Goal: Navigation & Orientation: Understand site structure

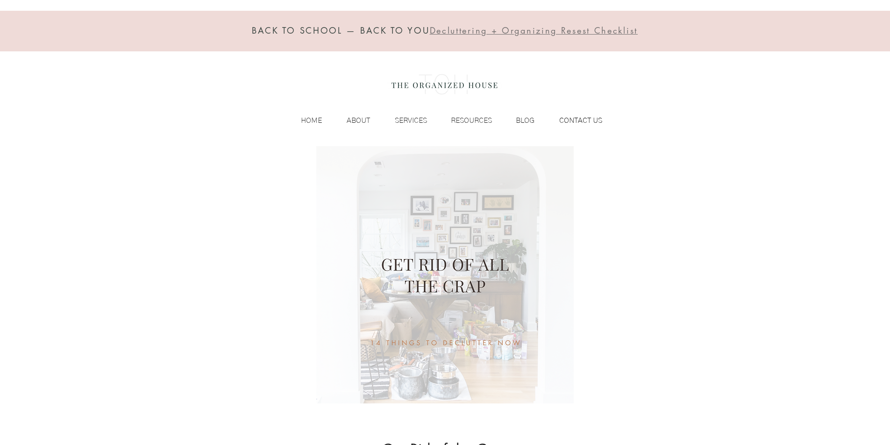
click at [572, 122] on p "CONTACT US" at bounding box center [580, 120] width 52 height 14
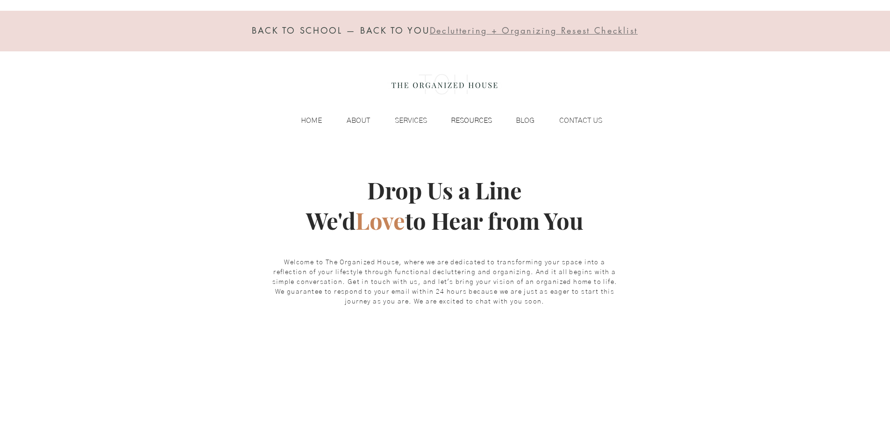
click at [438, 116] on div "RESOURCES" at bounding box center [464, 120] width 65 height 14
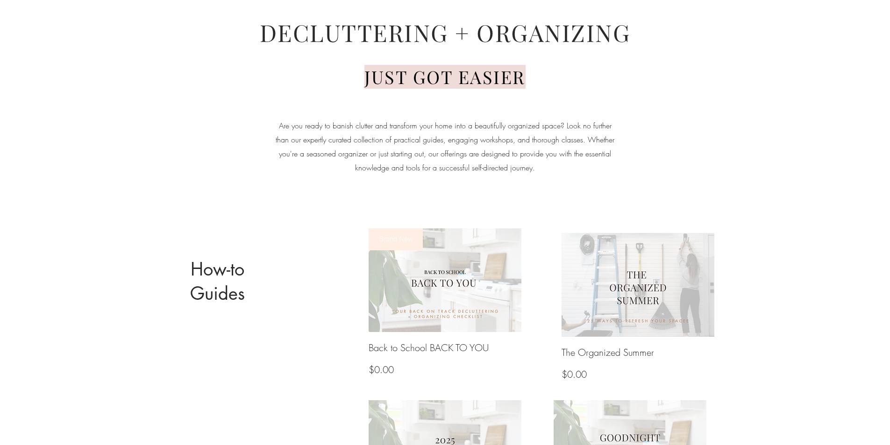
scroll to position [195, 0]
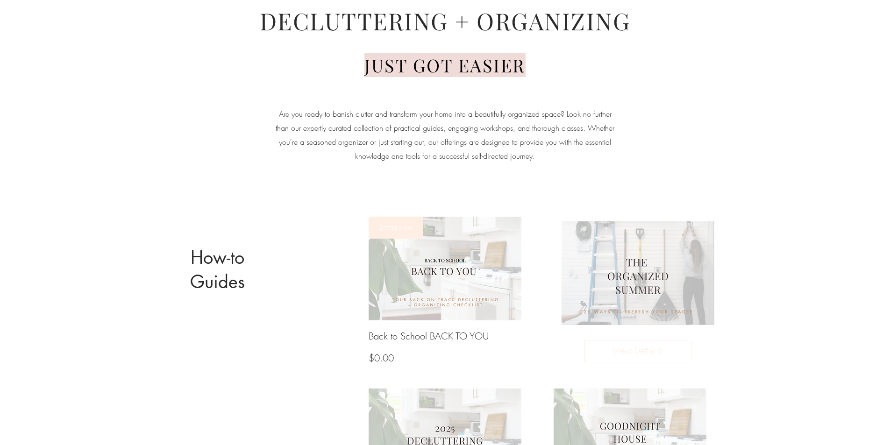
click at [592, 298] on img at bounding box center [637, 273] width 163 height 111
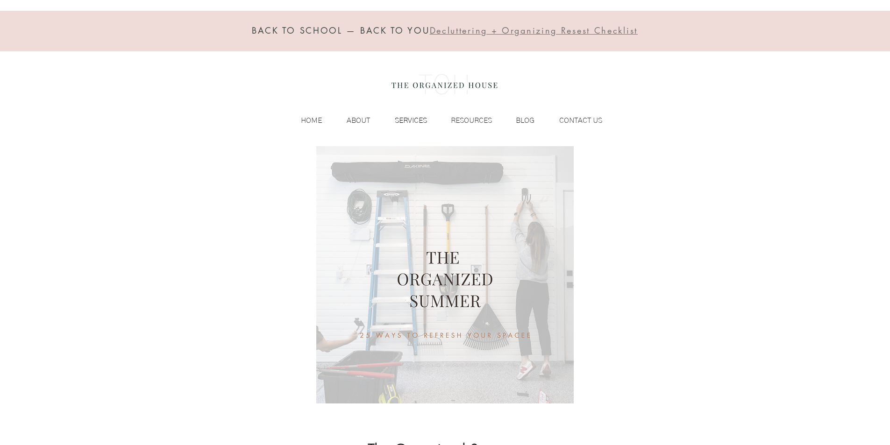
click at [386, 124] on div "SERVICES" at bounding box center [403, 120] width 57 height 14
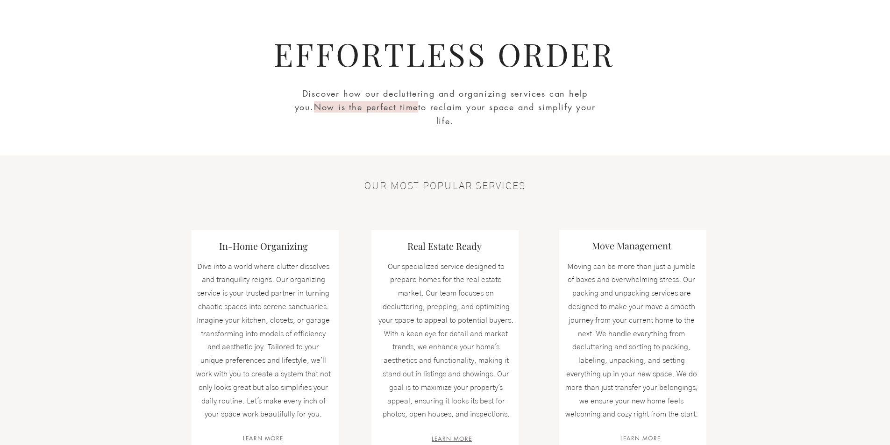
scroll to position [78, 0]
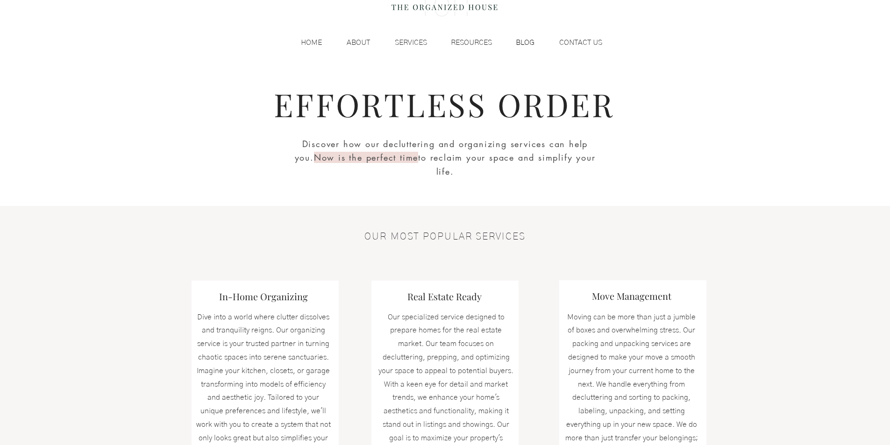
click at [501, 37] on div "BLOG" at bounding box center [517, 42] width 42 height 14
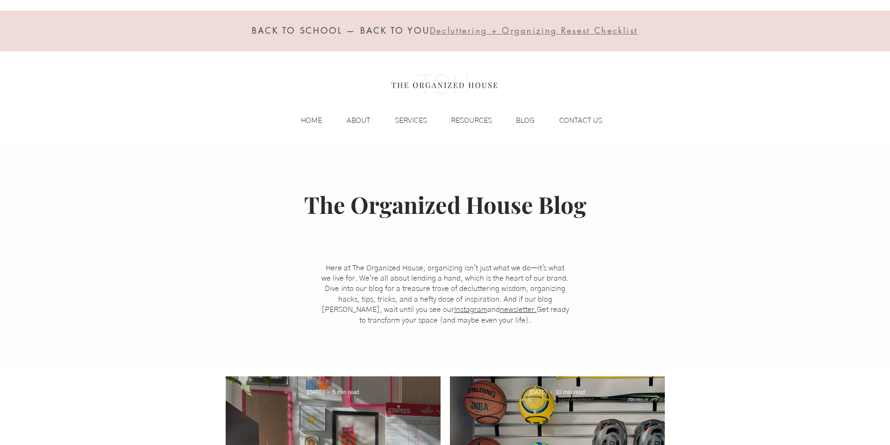
scroll to position [78, 0]
